Goal: Information Seeking & Learning: Learn about a topic

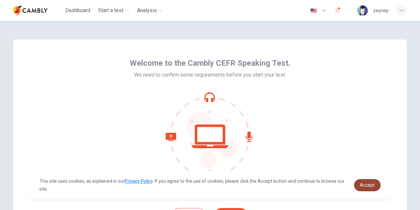
click at [368, 182] on span "Accept" at bounding box center [367, 184] width 15 height 5
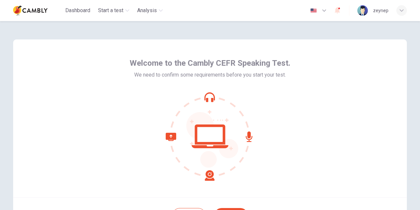
scroll to position [63, 0]
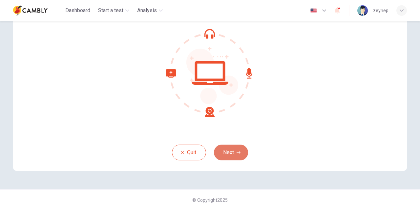
click at [237, 151] on icon "button" at bounding box center [239, 152] width 4 height 4
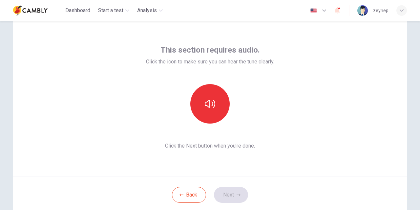
scroll to position [16, 0]
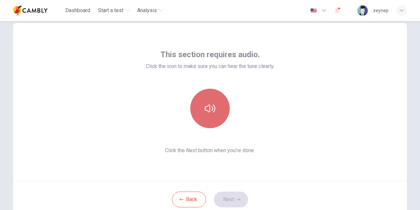
click at [213, 109] on icon "button" at bounding box center [210, 108] width 10 height 8
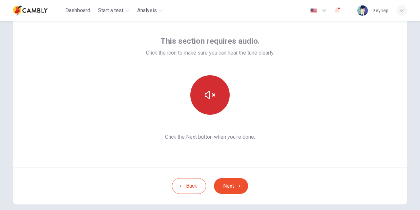
scroll to position [30, 0]
click at [228, 189] on button "Next" at bounding box center [231, 186] width 34 height 16
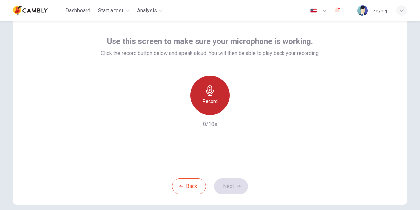
click at [211, 93] on icon "button" at bounding box center [210, 90] width 10 height 10
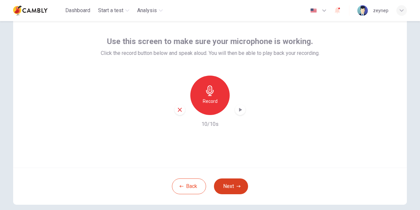
click at [237, 185] on icon "button" at bounding box center [239, 186] width 4 height 2
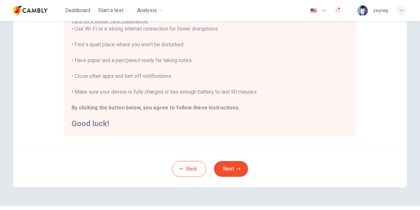
scroll to position [145, 0]
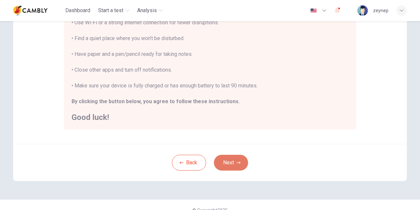
click at [232, 161] on button "Next" at bounding box center [231, 163] width 34 height 16
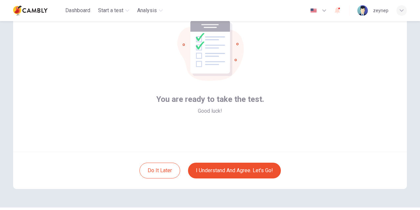
scroll to position [44, 0]
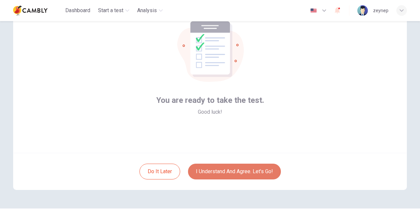
click at [242, 171] on button "I understand and agree. Let’s go!" at bounding box center [234, 171] width 93 height 16
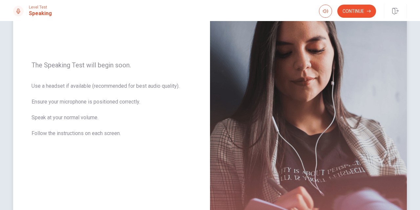
scroll to position [73, 0]
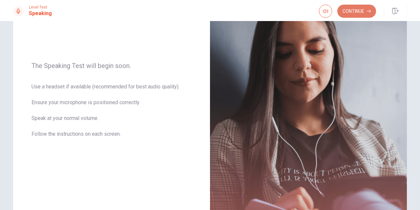
click at [369, 10] on icon "button" at bounding box center [369, 11] width 4 height 4
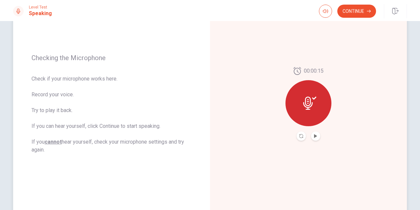
click at [312, 101] on icon at bounding box center [309, 102] width 13 height 13
click at [314, 137] on icon "Play Audio" at bounding box center [316, 136] width 4 height 4
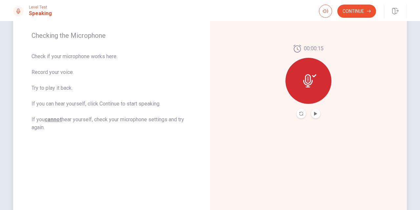
scroll to position [96, 0]
click at [359, 6] on button "Continue" at bounding box center [356, 11] width 39 height 13
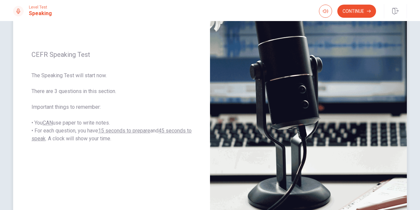
scroll to position [80, 0]
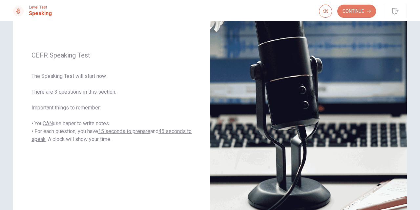
click at [354, 13] on button "Continue" at bounding box center [356, 11] width 39 height 13
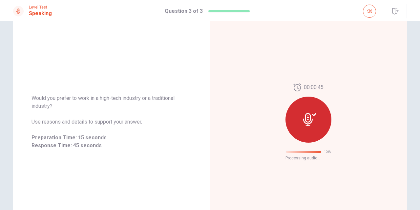
scroll to position [29, 0]
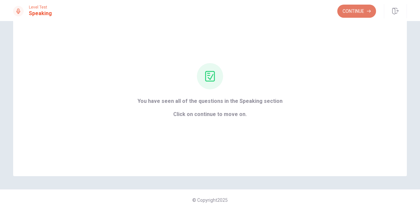
click at [361, 8] on button "Continue" at bounding box center [356, 11] width 39 height 13
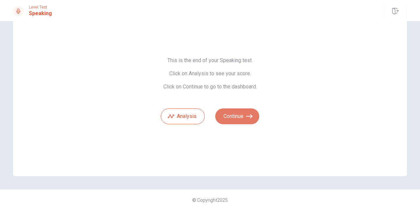
click at [247, 113] on icon "button" at bounding box center [249, 116] width 7 height 7
